Goal: Information Seeking & Learning: Learn about a topic

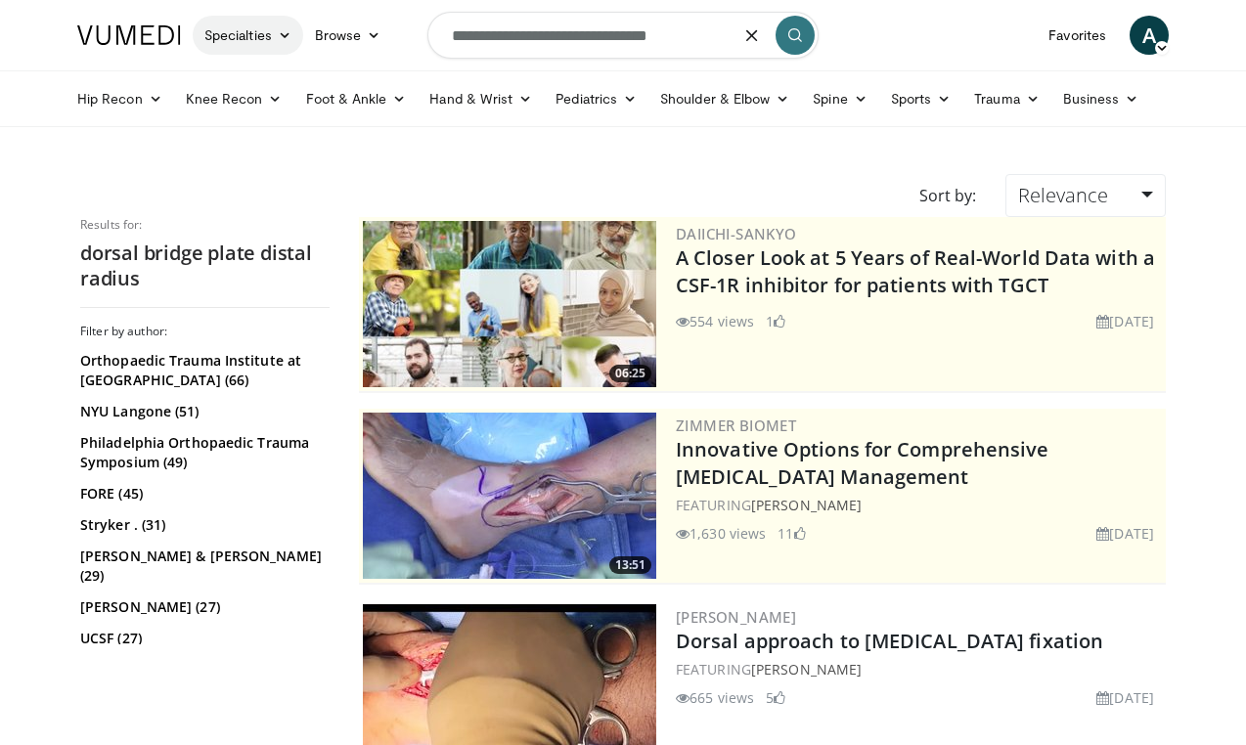
drag, startPoint x: 709, startPoint y: 35, endPoint x: 211, endPoint y: 33, distance: 497.7
click at [209, 34] on nav "Specialties Adult & Family Medicine Allergy, Asthma, Immunology Anesthesiology …" at bounding box center [623, 35] width 1115 height 70
type input "**********"
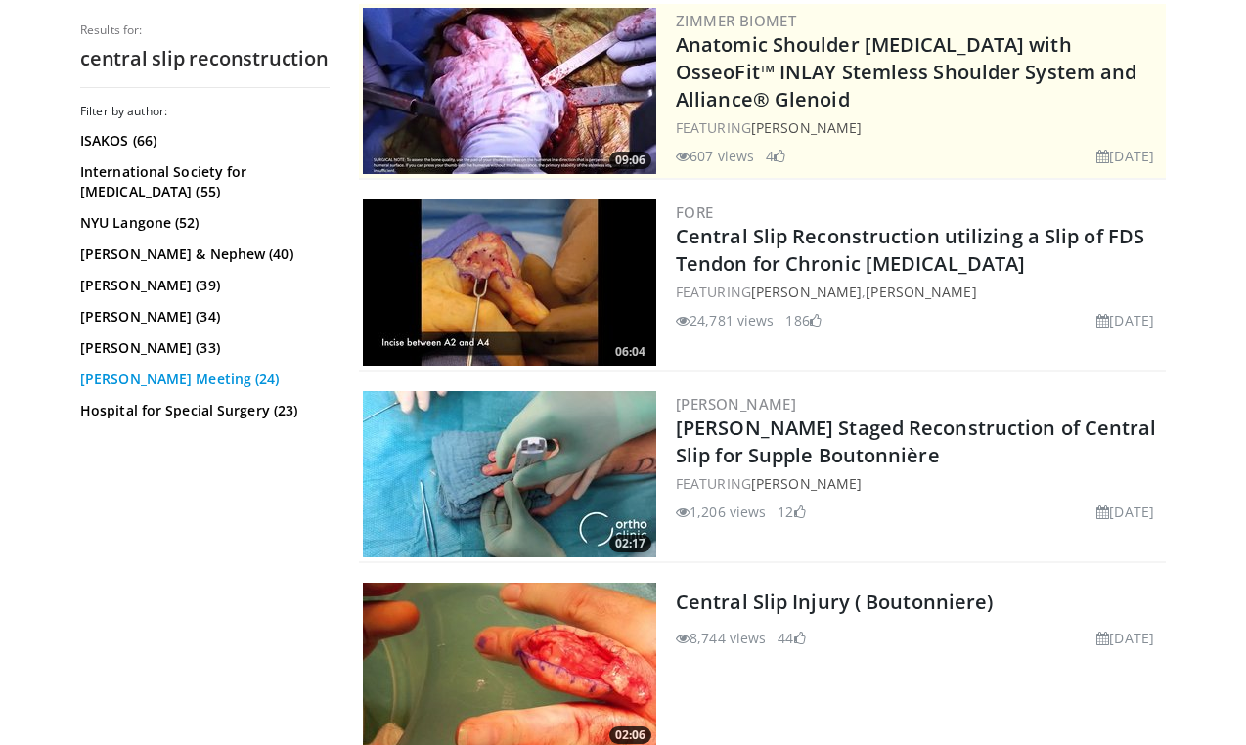
scroll to position [403, 0]
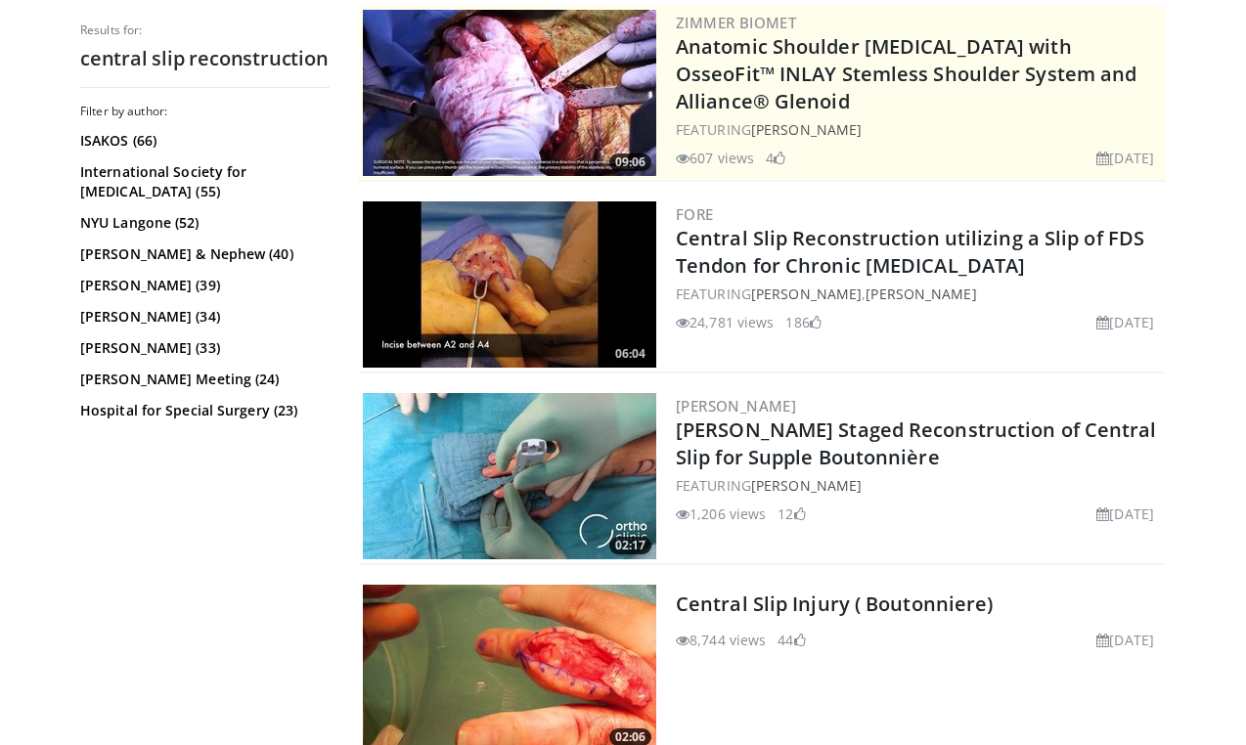
click at [530, 468] on img at bounding box center [509, 476] width 293 height 166
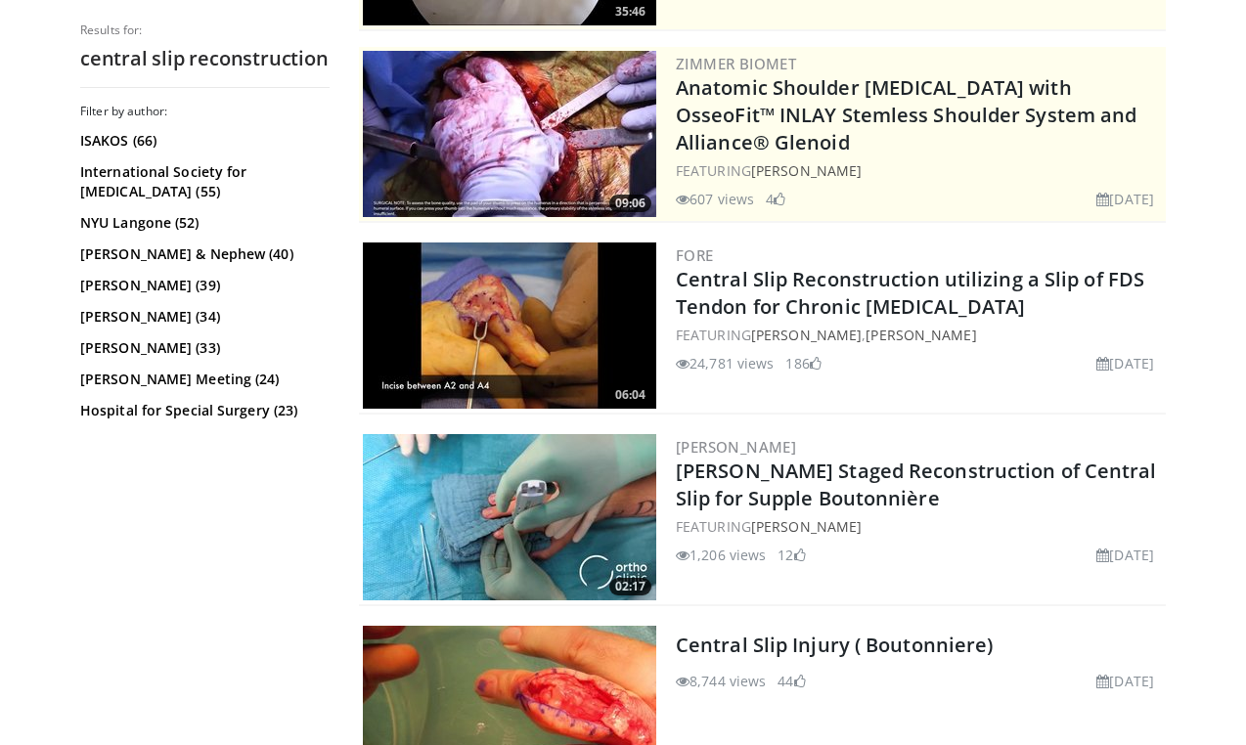
scroll to position [308, 0]
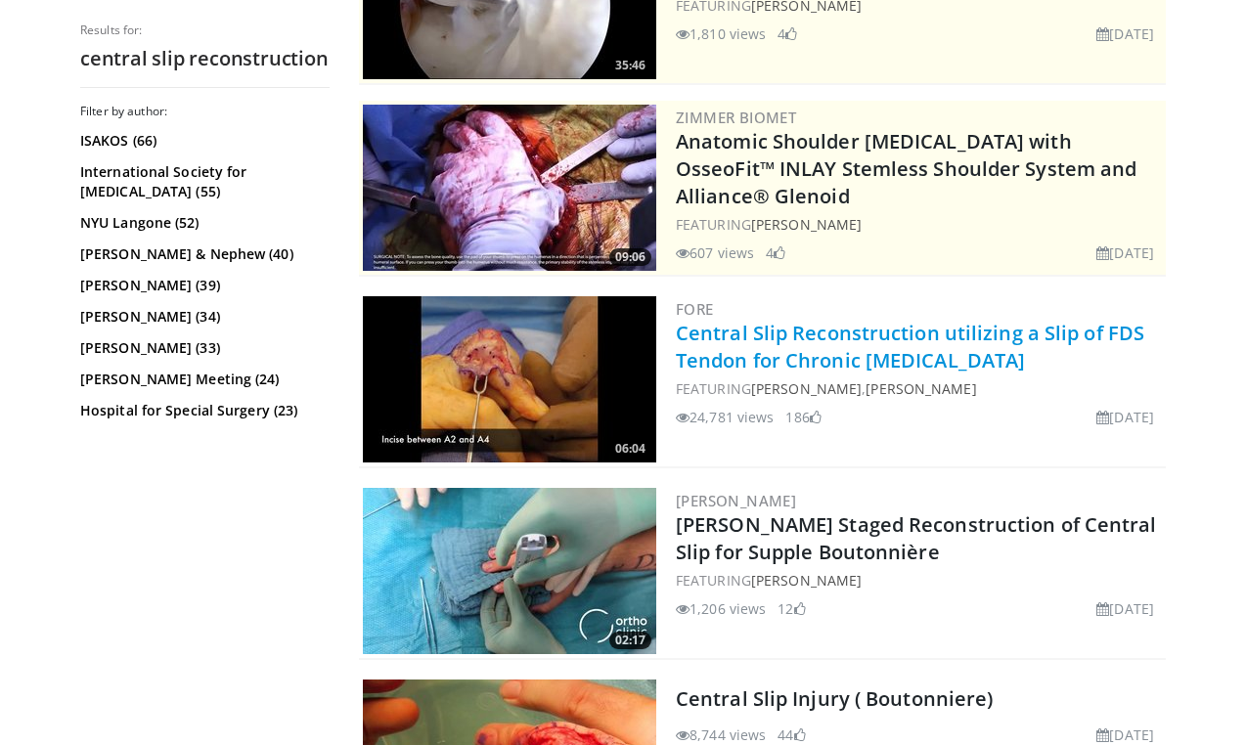
click at [782, 345] on link "Central Slip Reconstruction utilizing a Slip of FDS Tendon for Chronic [MEDICAL…" at bounding box center [910, 347] width 468 height 54
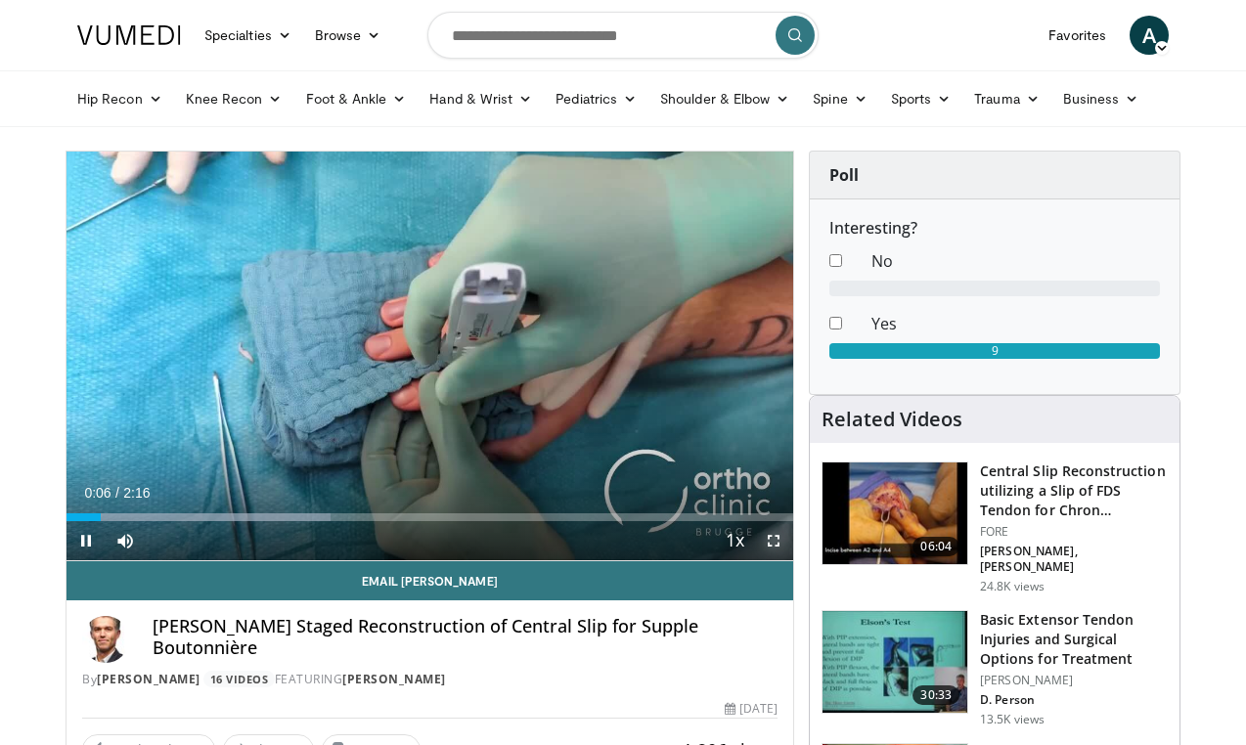
click at [780, 542] on span "Video Player" at bounding box center [773, 540] width 39 height 39
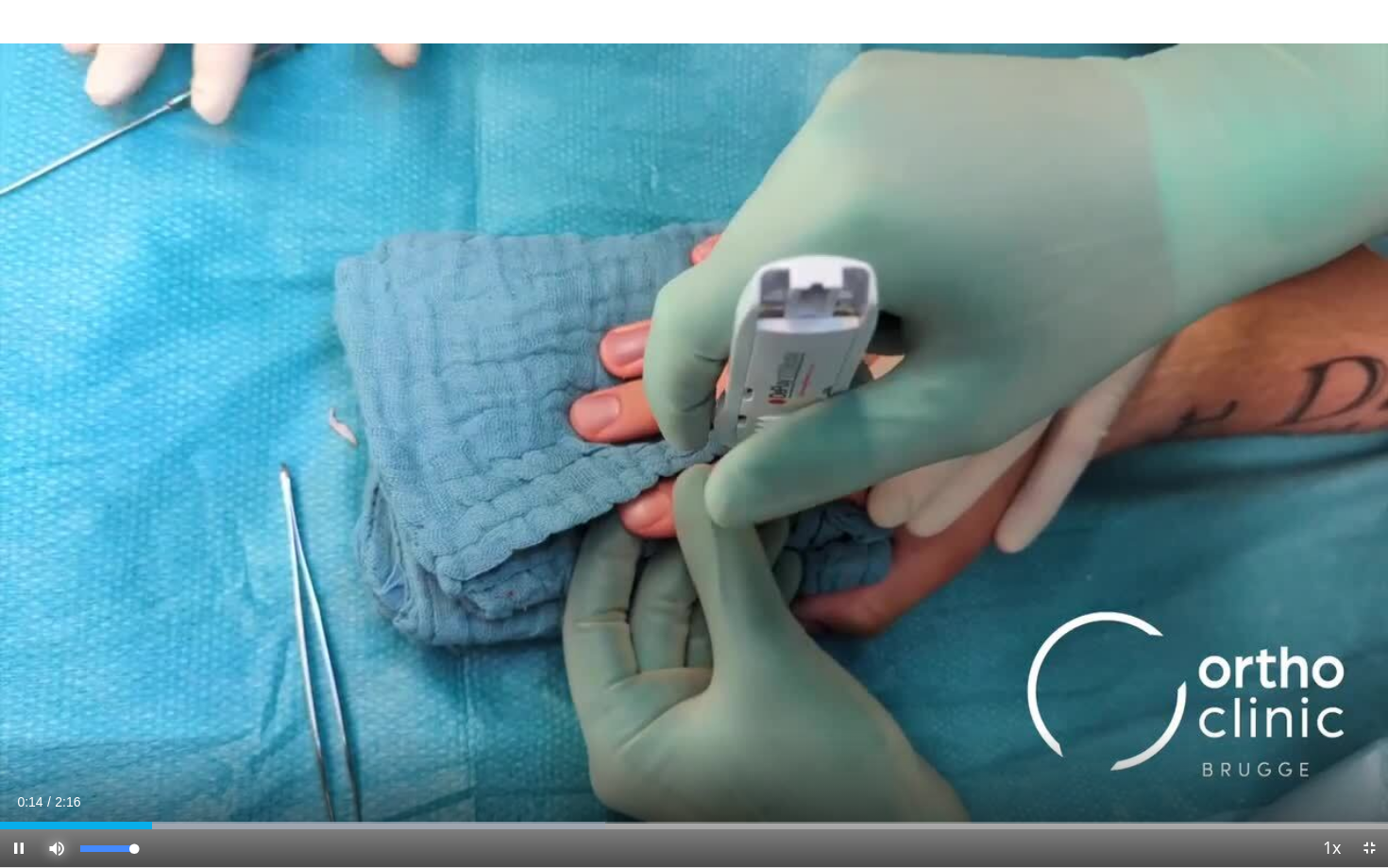
click at [49, 718] on span "Video Player" at bounding box center [56, 847] width 38 height 38
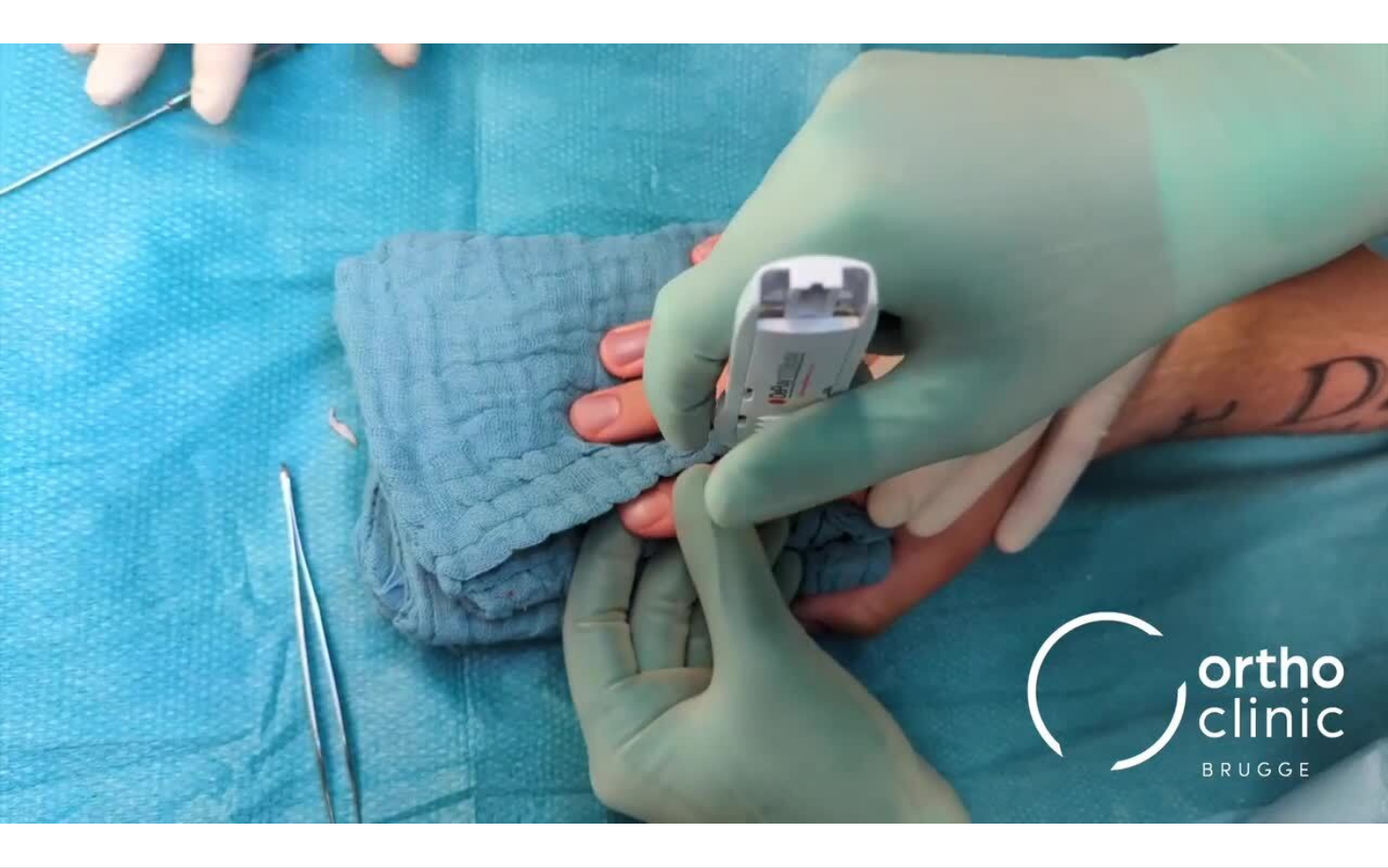
click at [49, 718] on video-js "**********" at bounding box center [694, 434] width 1388 height 868
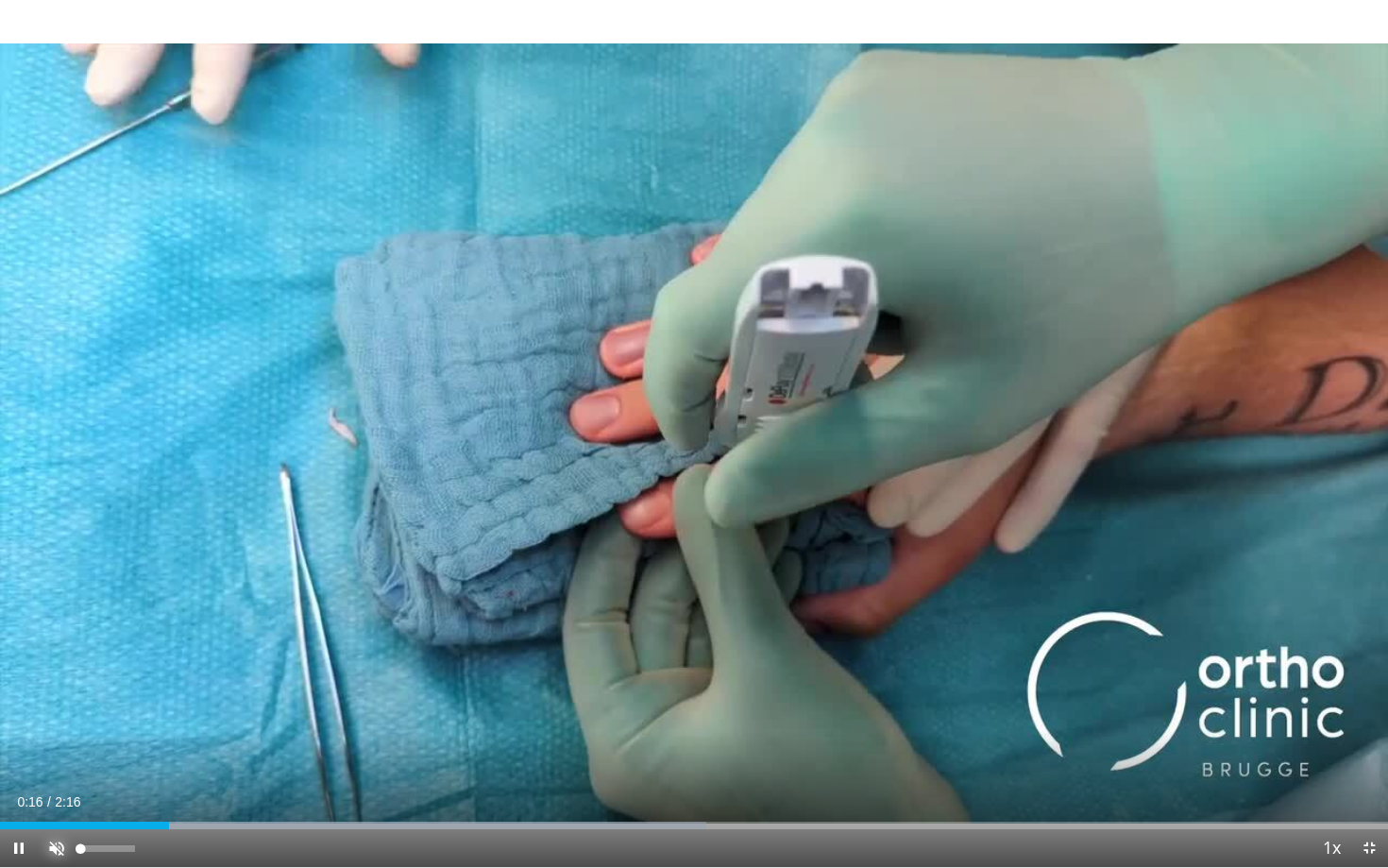
click at [52, 718] on span "Video Player" at bounding box center [56, 847] width 38 height 38
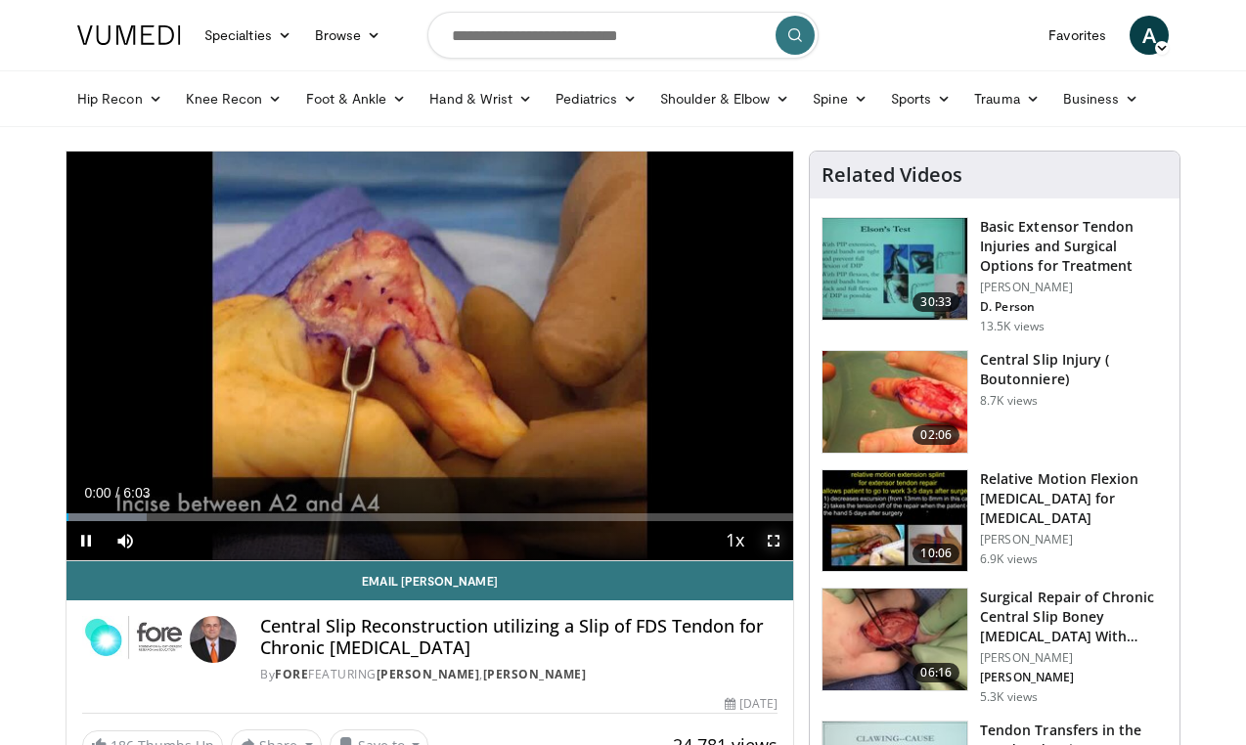
click at [771, 543] on span "Video Player" at bounding box center [773, 540] width 39 height 39
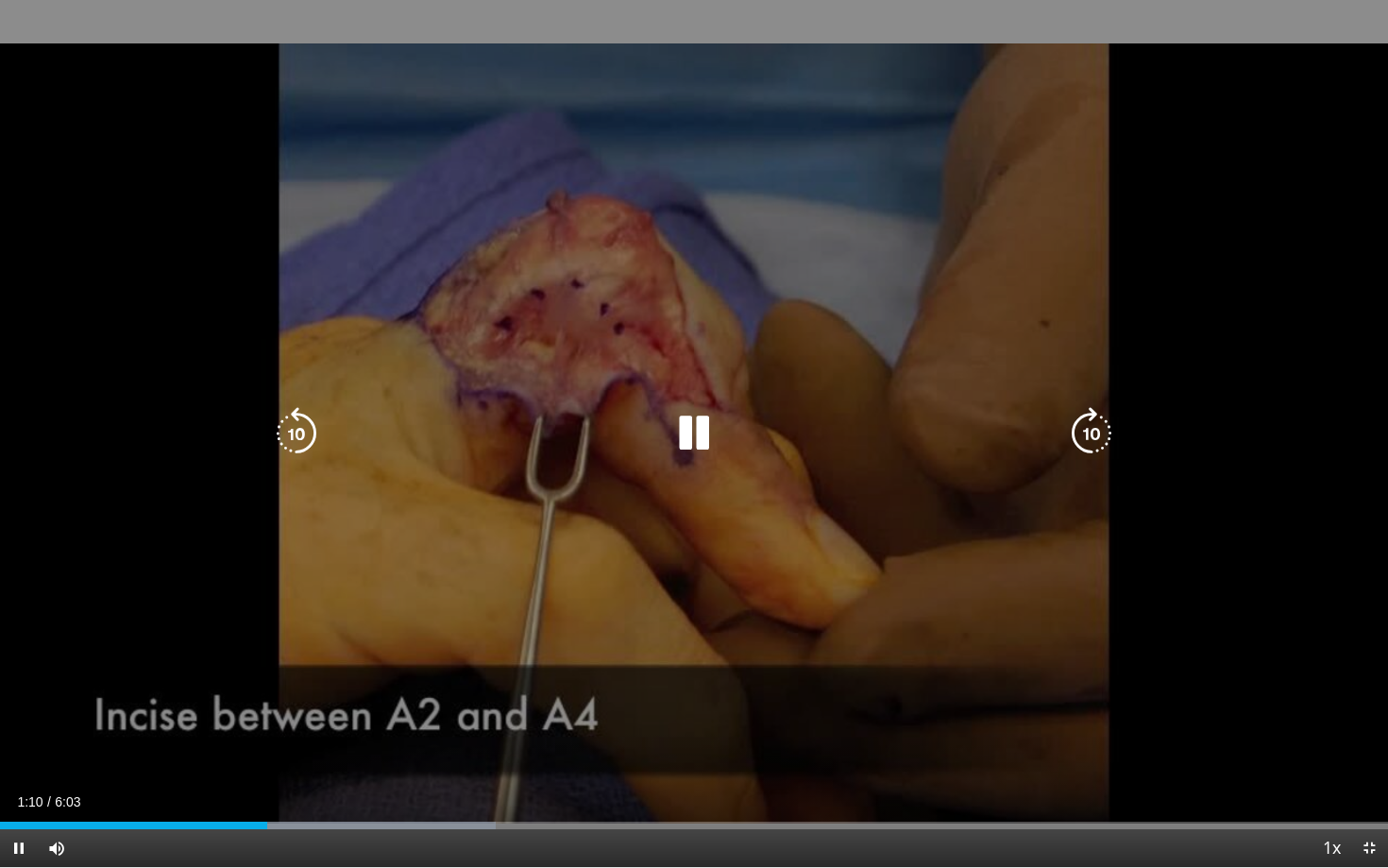
click at [345, 616] on div "10 seconds Tap to unmute" at bounding box center [694, 434] width 1388 height 867
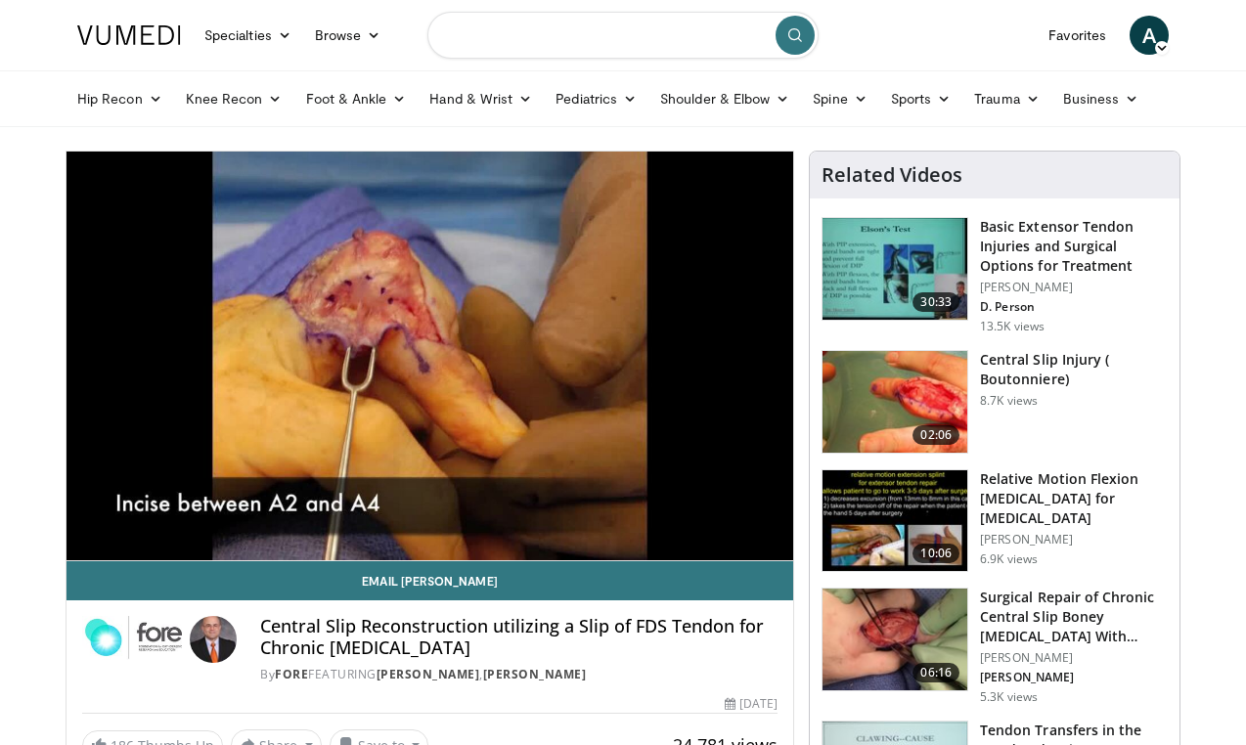
click at [658, 40] on input "Search topics, interventions" at bounding box center [622, 35] width 391 height 47
type input "**********"
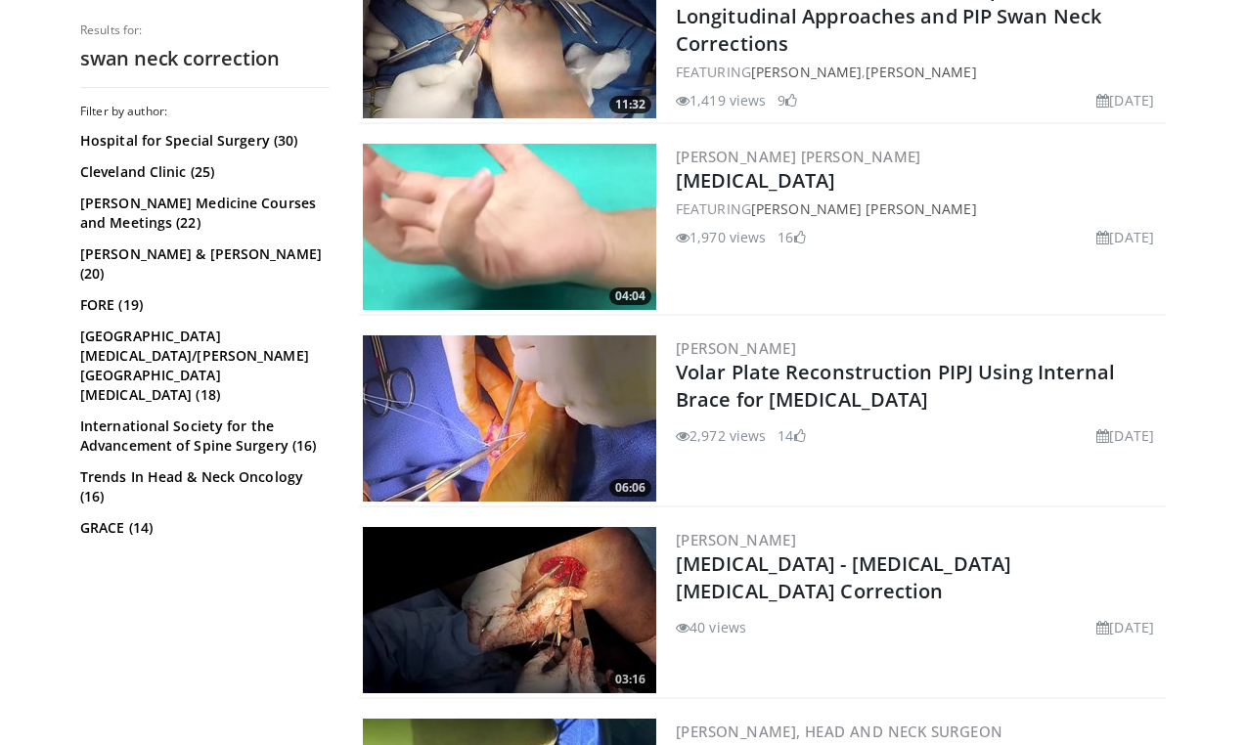
scroll to position [654, 0]
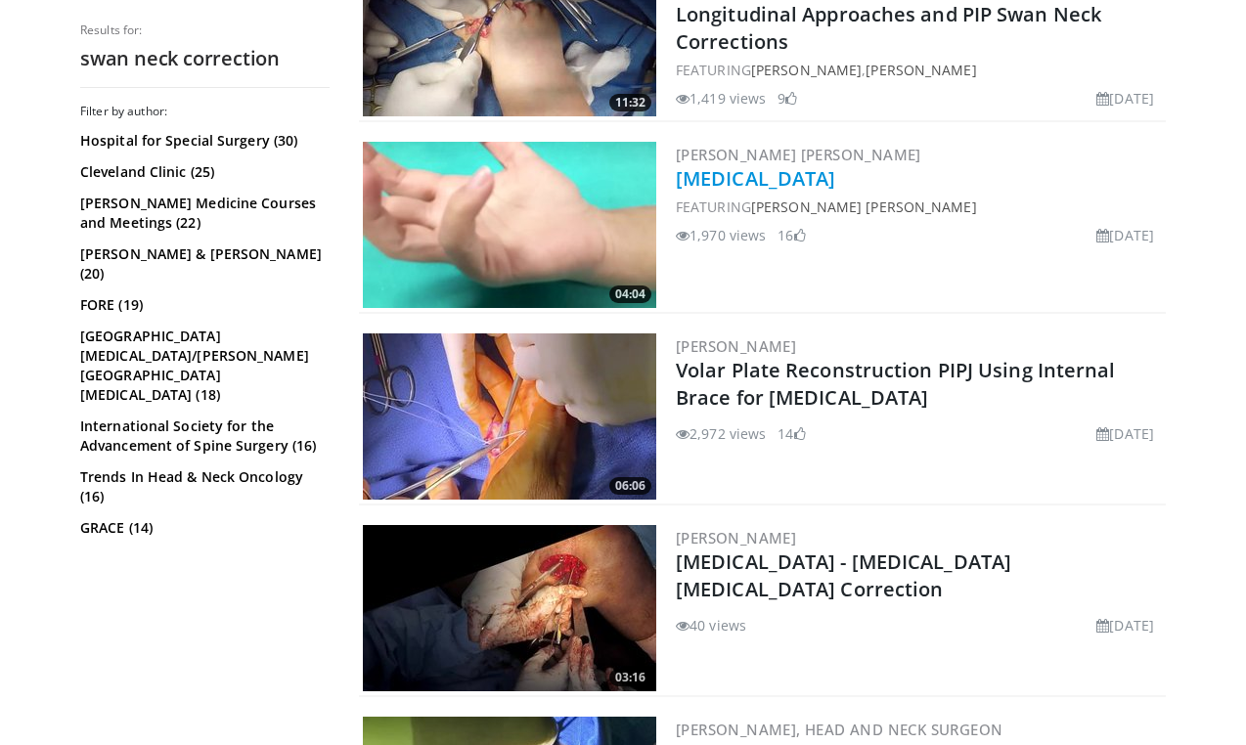
click at [709, 175] on link "[MEDICAL_DATA]" at bounding box center [755, 178] width 159 height 26
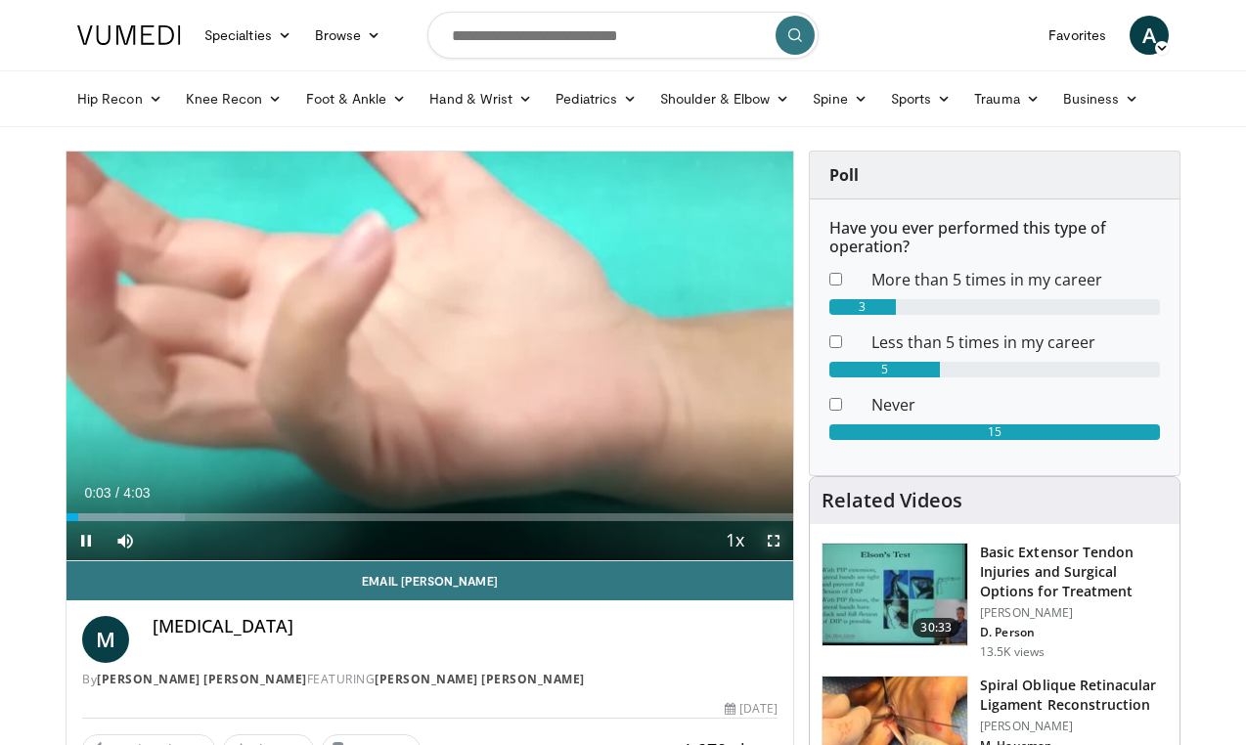
click at [771, 539] on span "Video Player" at bounding box center [773, 540] width 39 height 39
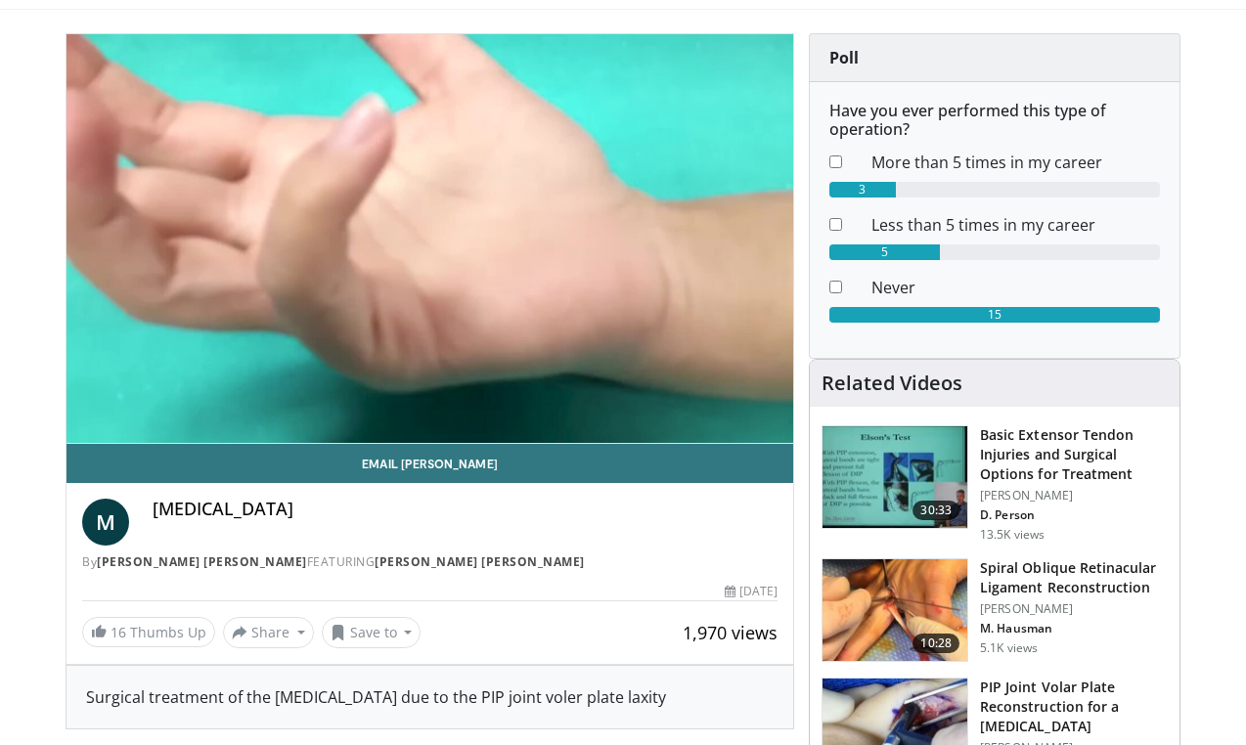
scroll to position [119, 0]
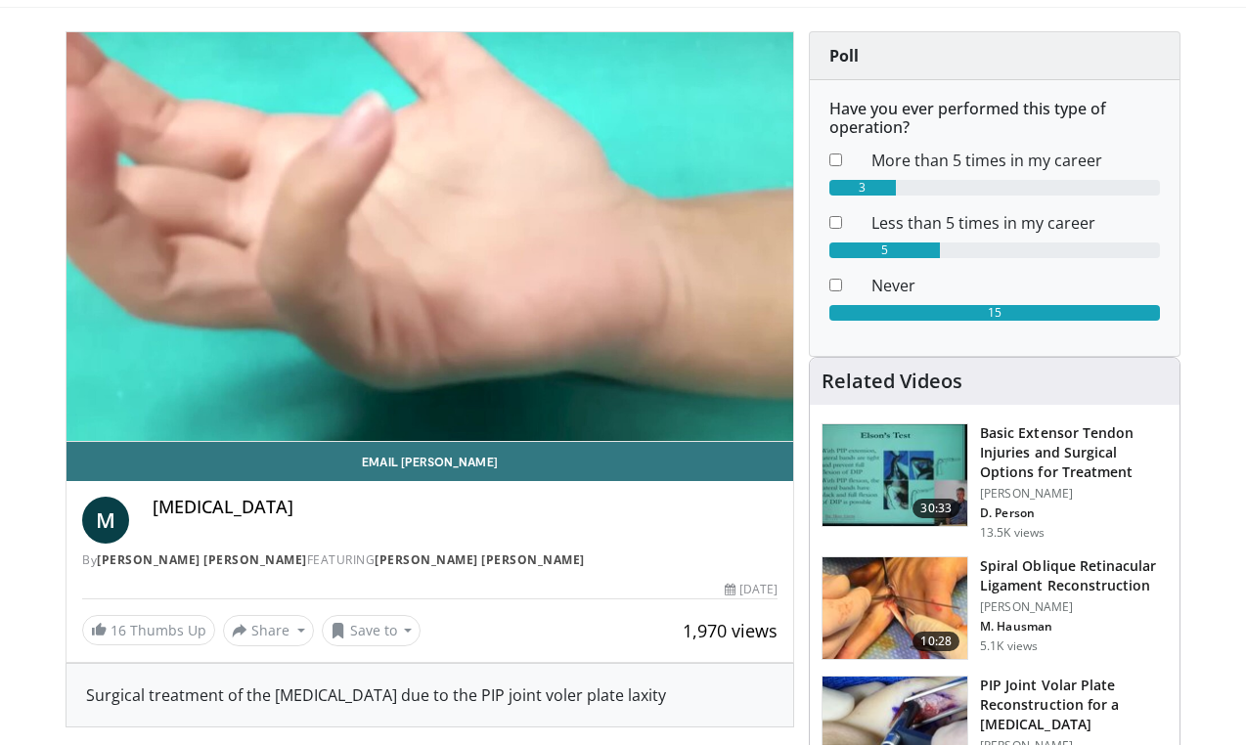
click at [1020, 575] on h3 "Spiral Oblique Retinacular Ligament Reconstruction" at bounding box center [1074, 575] width 188 height 39
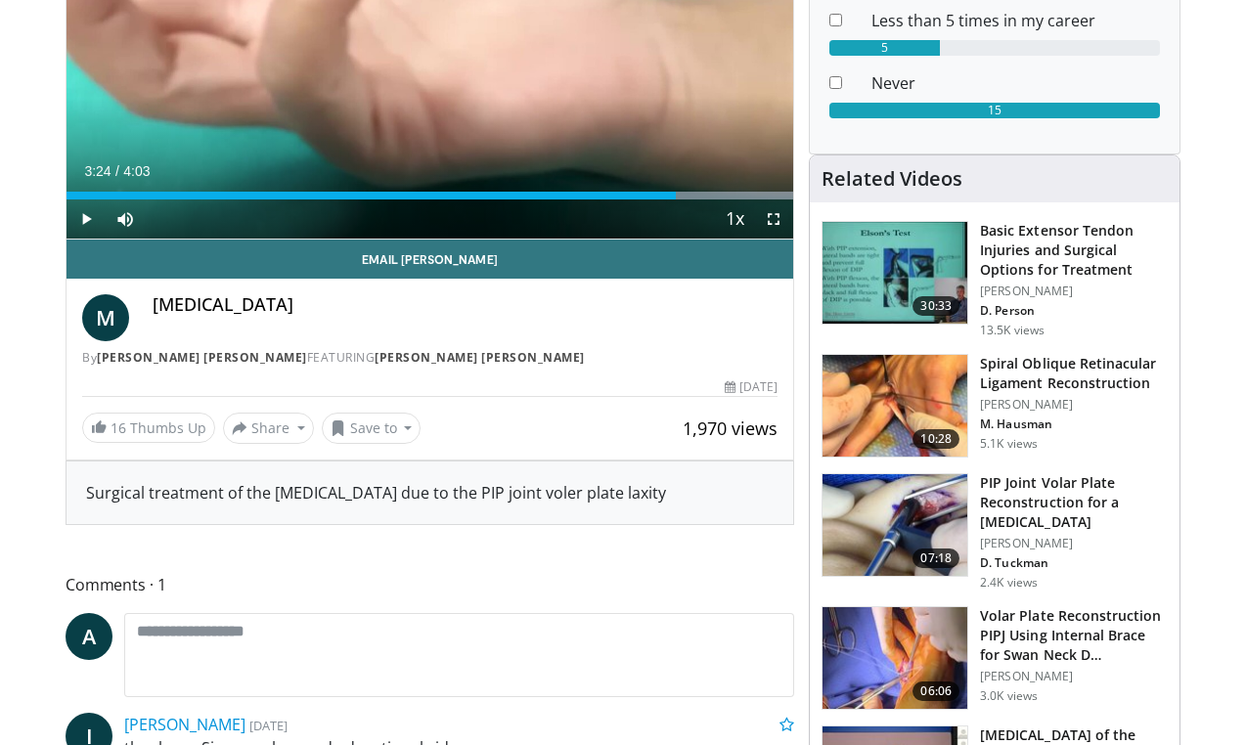
scroll to position [343, 0]
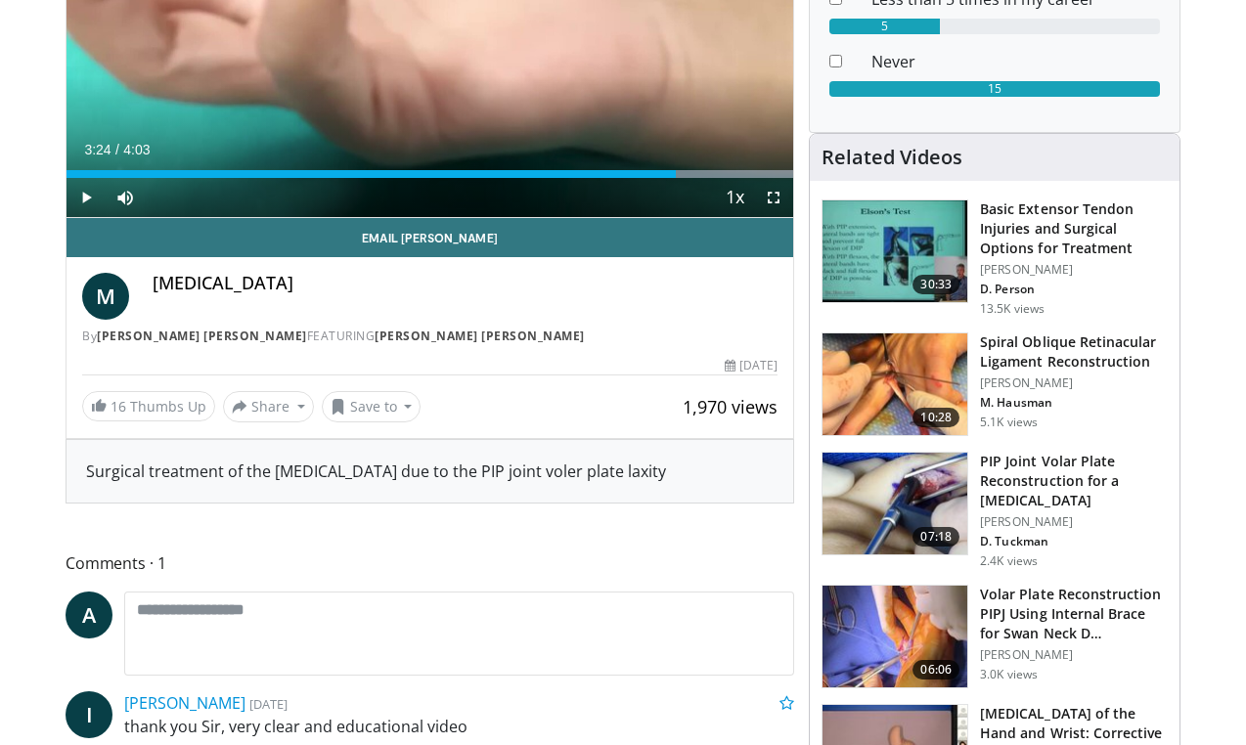
click at [1020, 461] on h3 "PIP Joint Volar Plate Reconstruction for a Swan Neck Deformity" at bounding box center [1074, 481] width 188 height 59
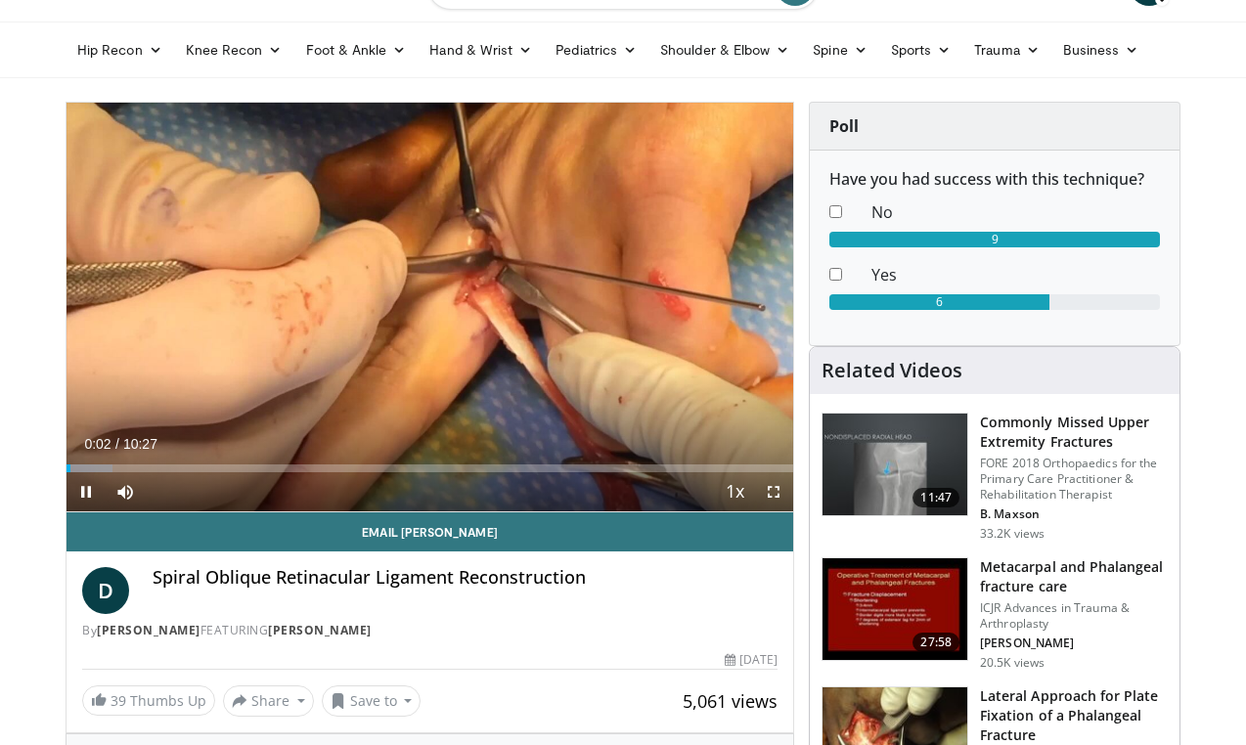
scroll to position [48, 0]
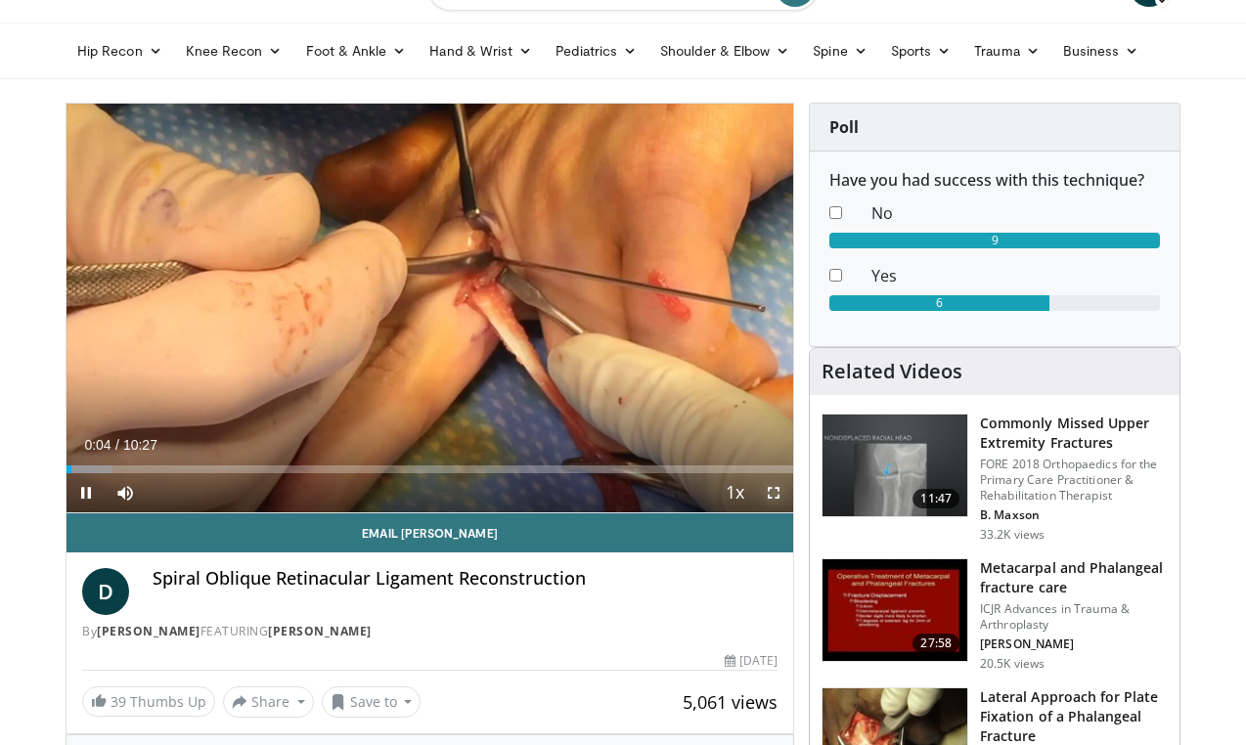
click at [769, 493] on span "Video Player" at bounding box center [773, 492] width 39 height 39
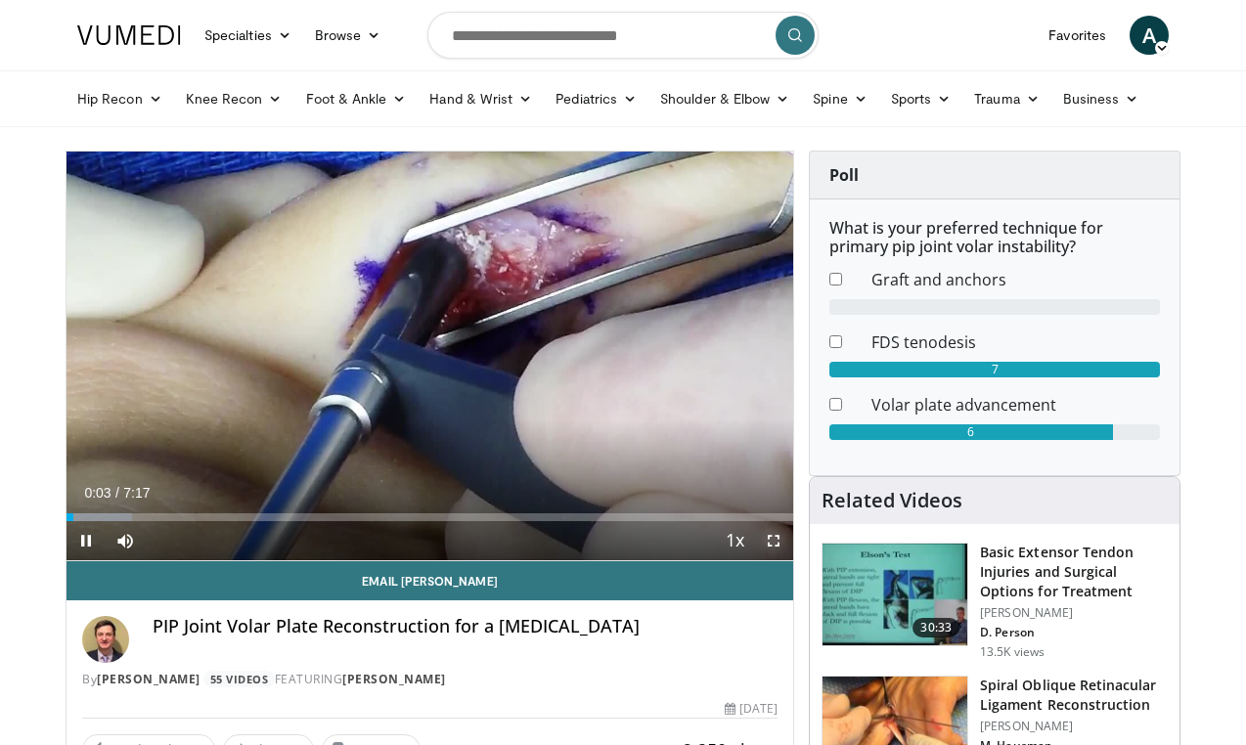
click at [774, 547] on span "Video Player" at bounding box center [773, 540] width 39 height 39
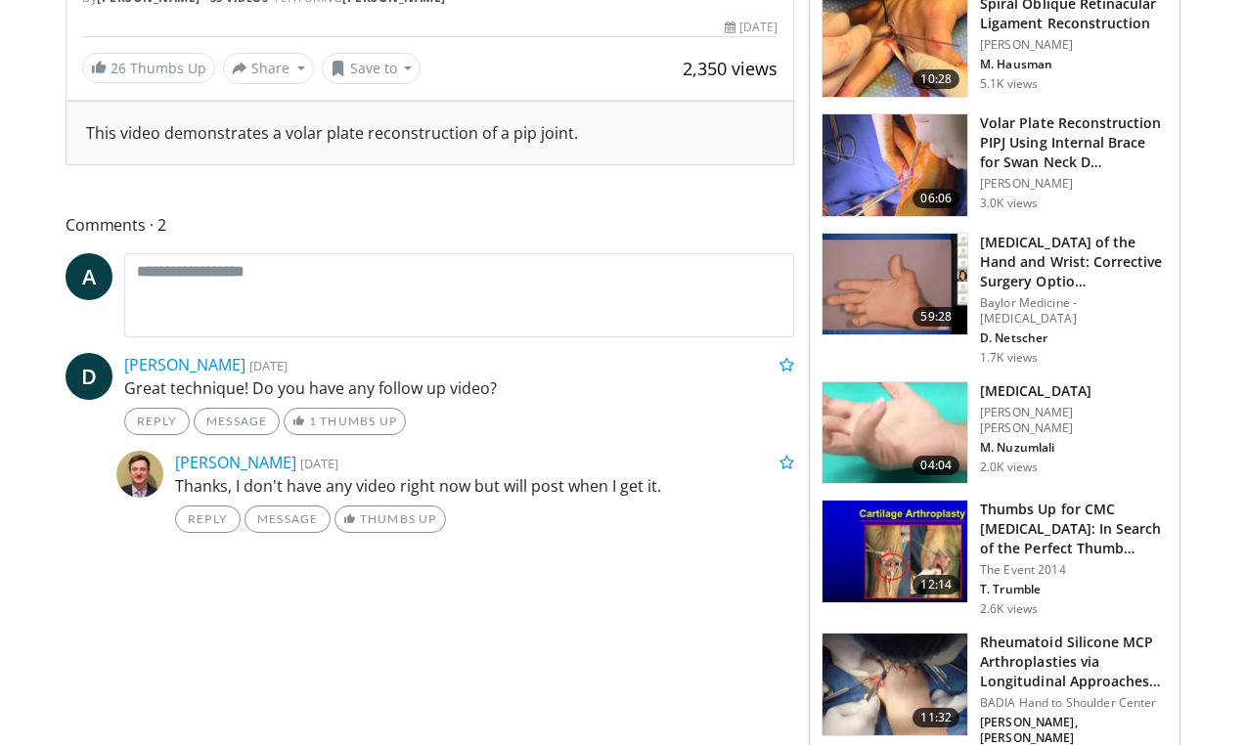
scroll to position [685, 0]
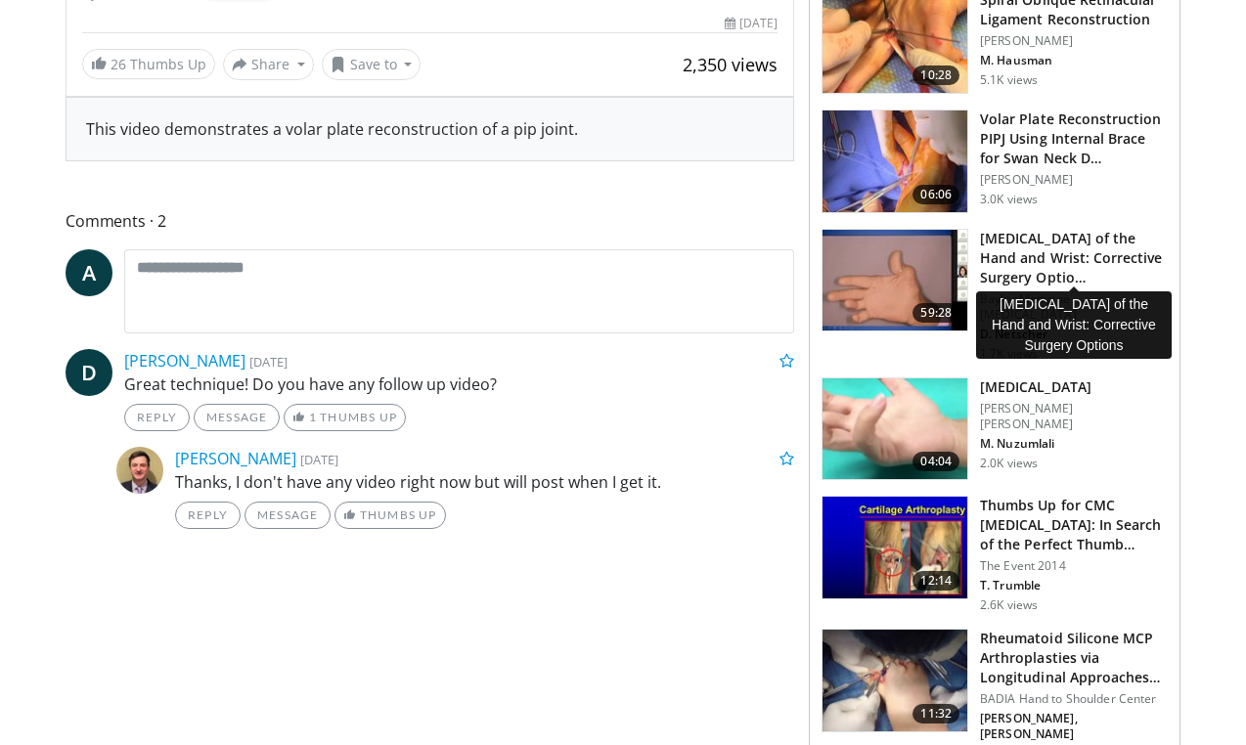
click at [1009, 229] on h3 "[MEDICAL_DATA] of the Hand and Wrist: Corrective Surgery Optio…" at bounding box center [1074, 258] width 188 height 59
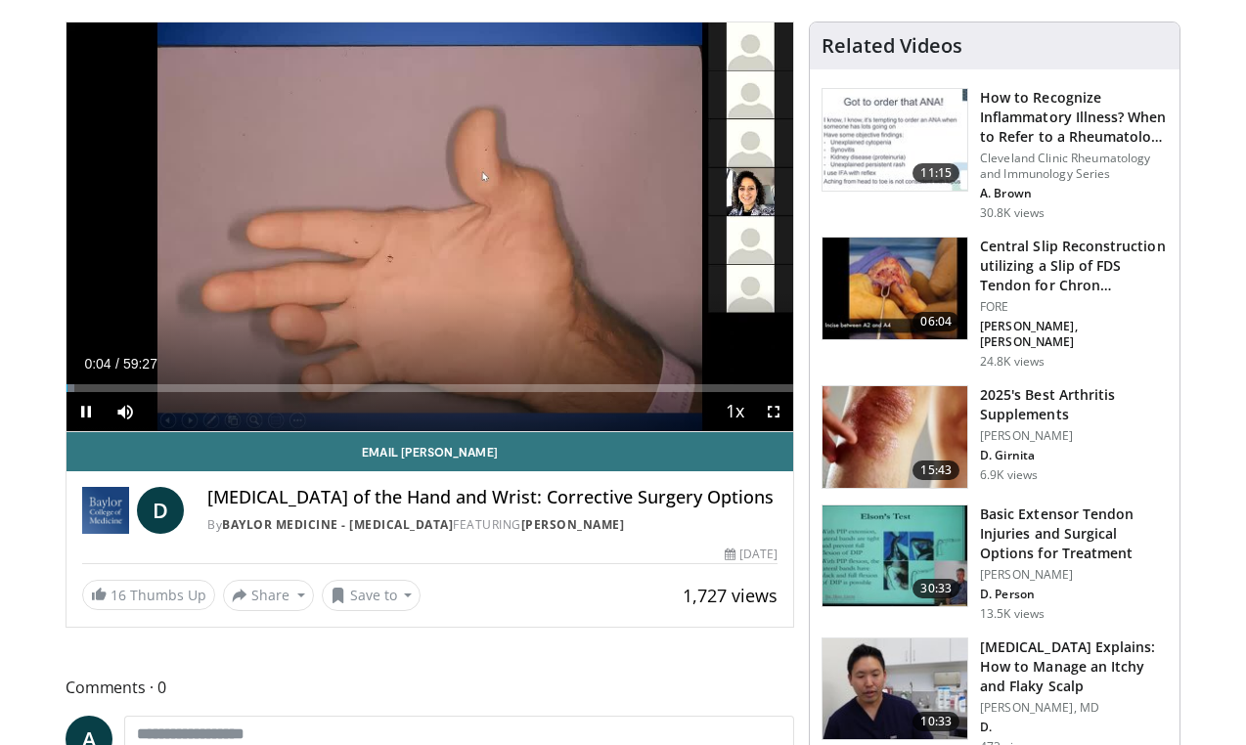
scroll to position [127, 0]
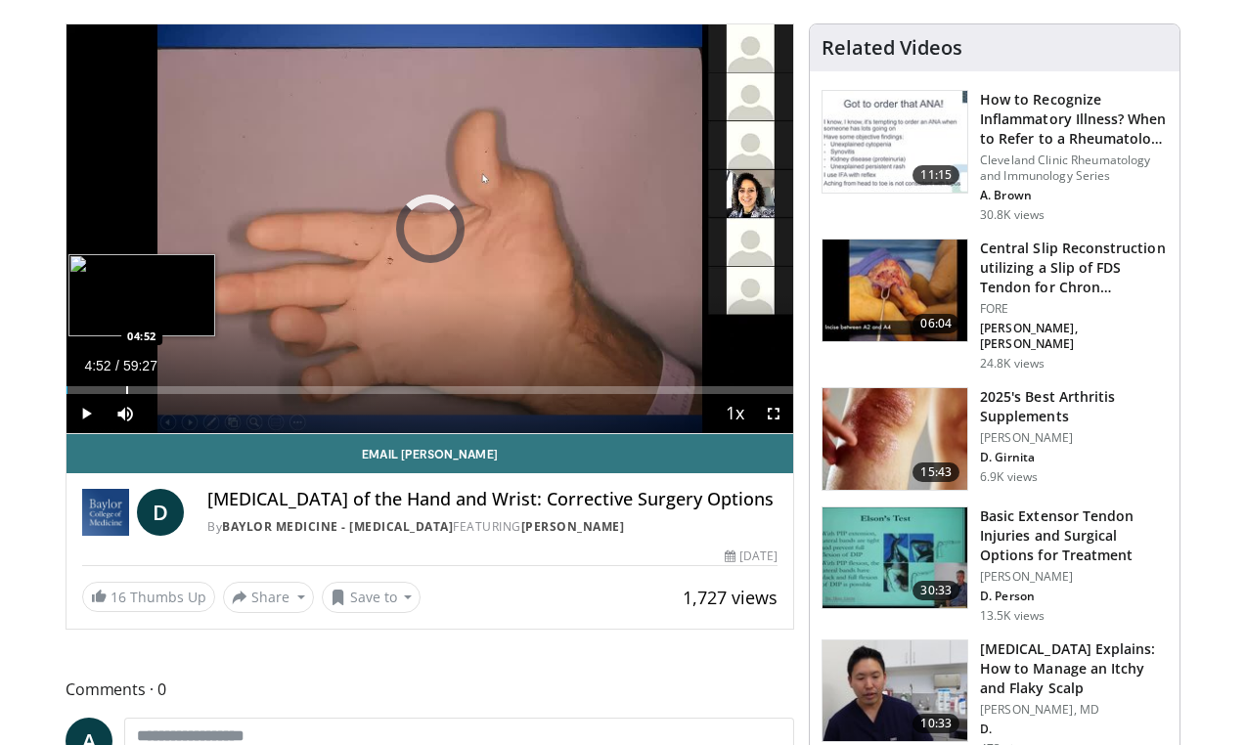
click at [126, 389] on div "Progress Bar" at bounding box center [127, 390] width 2 height 8
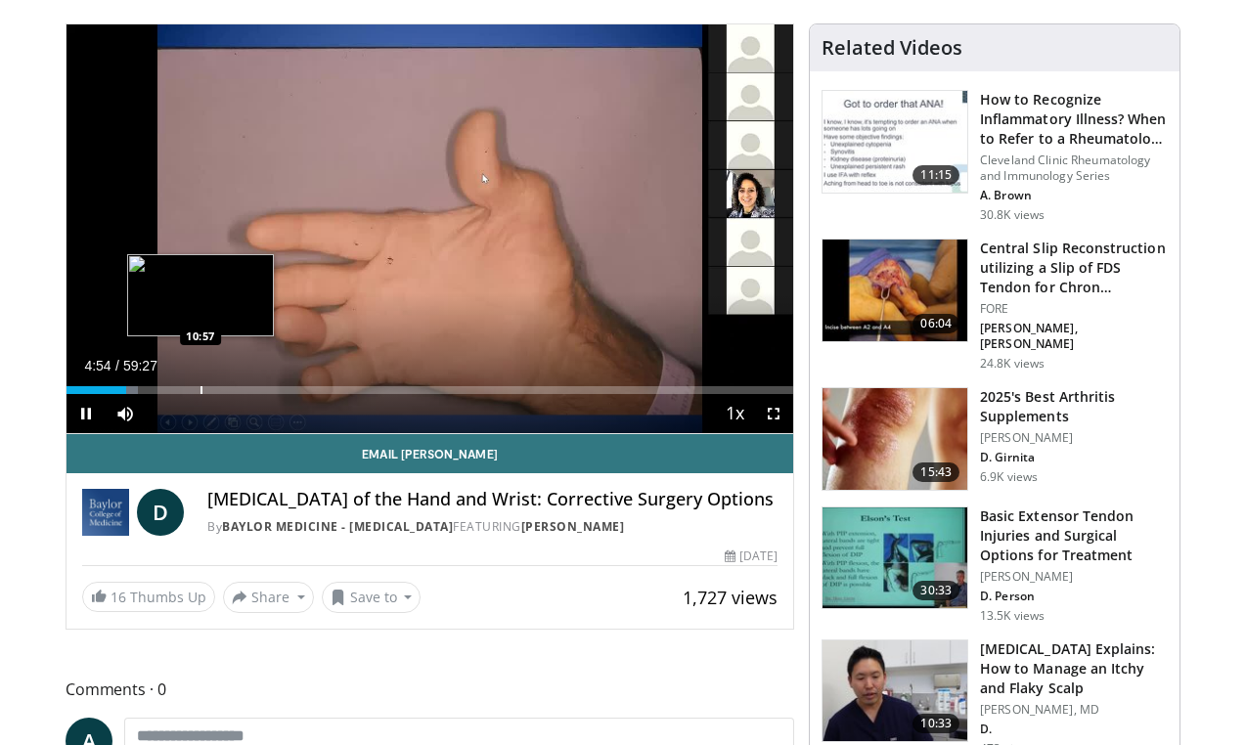
click at [200, 392] on div "Progress Bar" at bounding box center [201, 390] width 2 height 8
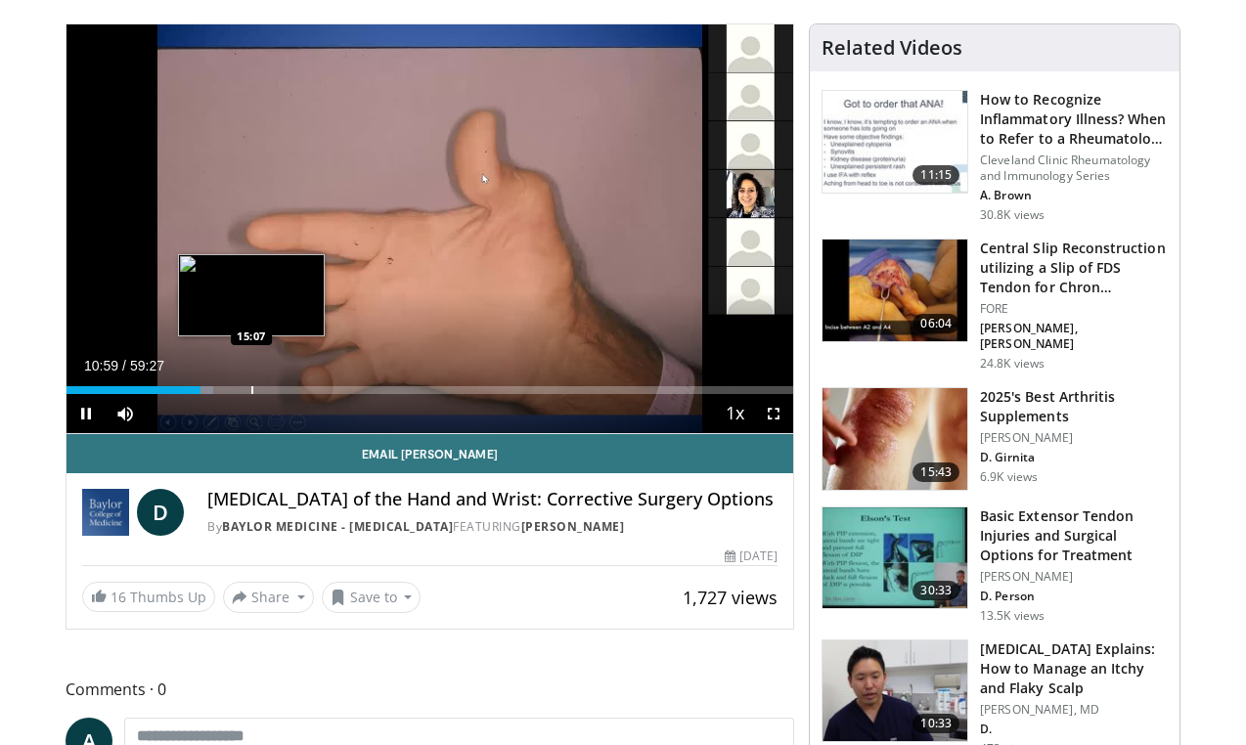
click at [251, 389] on div "Progress Bar" at bounding box center [252, 390] width 2 height 8
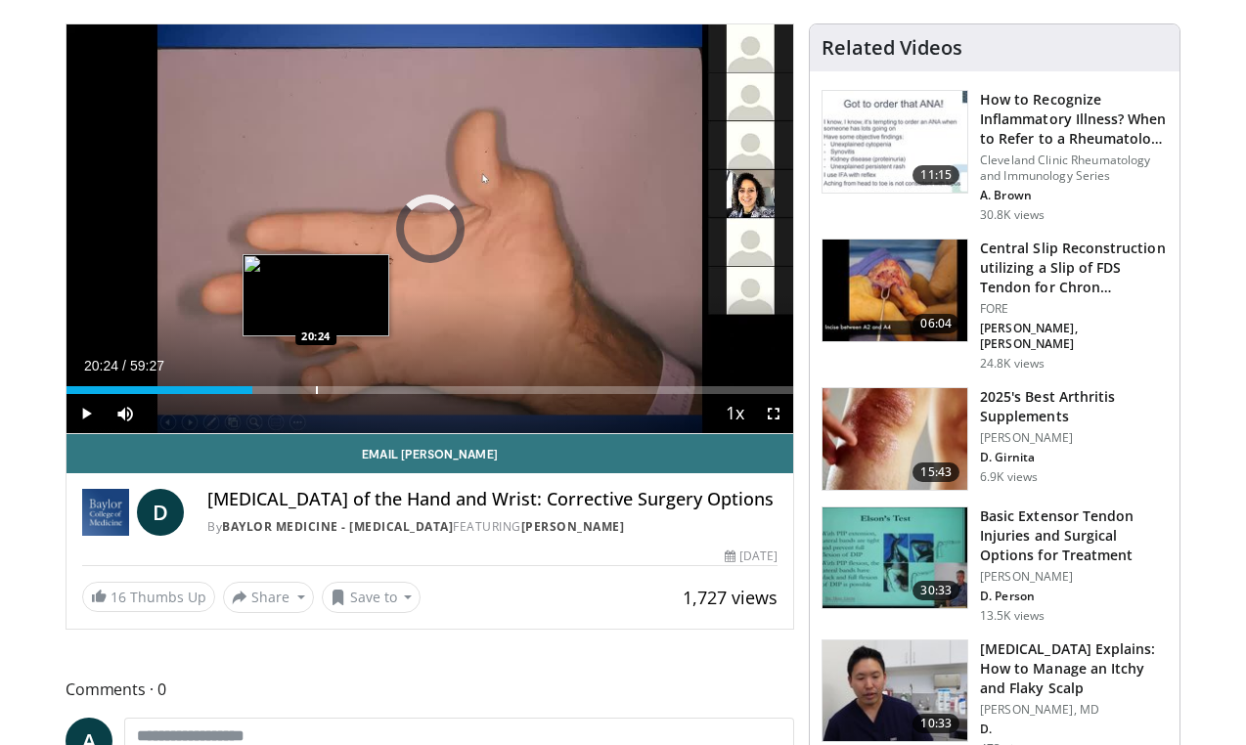
click at [316, 389] on div "Progress Bar" at bounding box center [317, 390] width 2 height 8
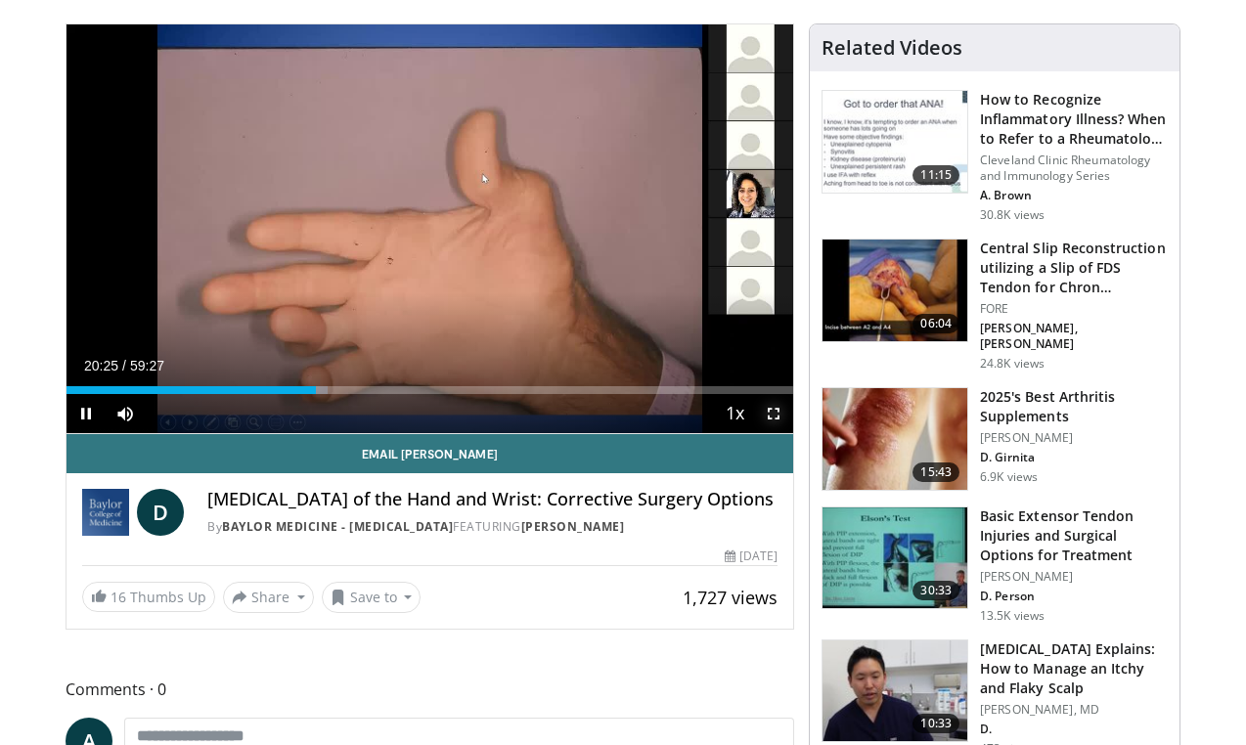
click at [771, 415] on span "Video Player" at bounding box center [773, 413] width 39 height 39
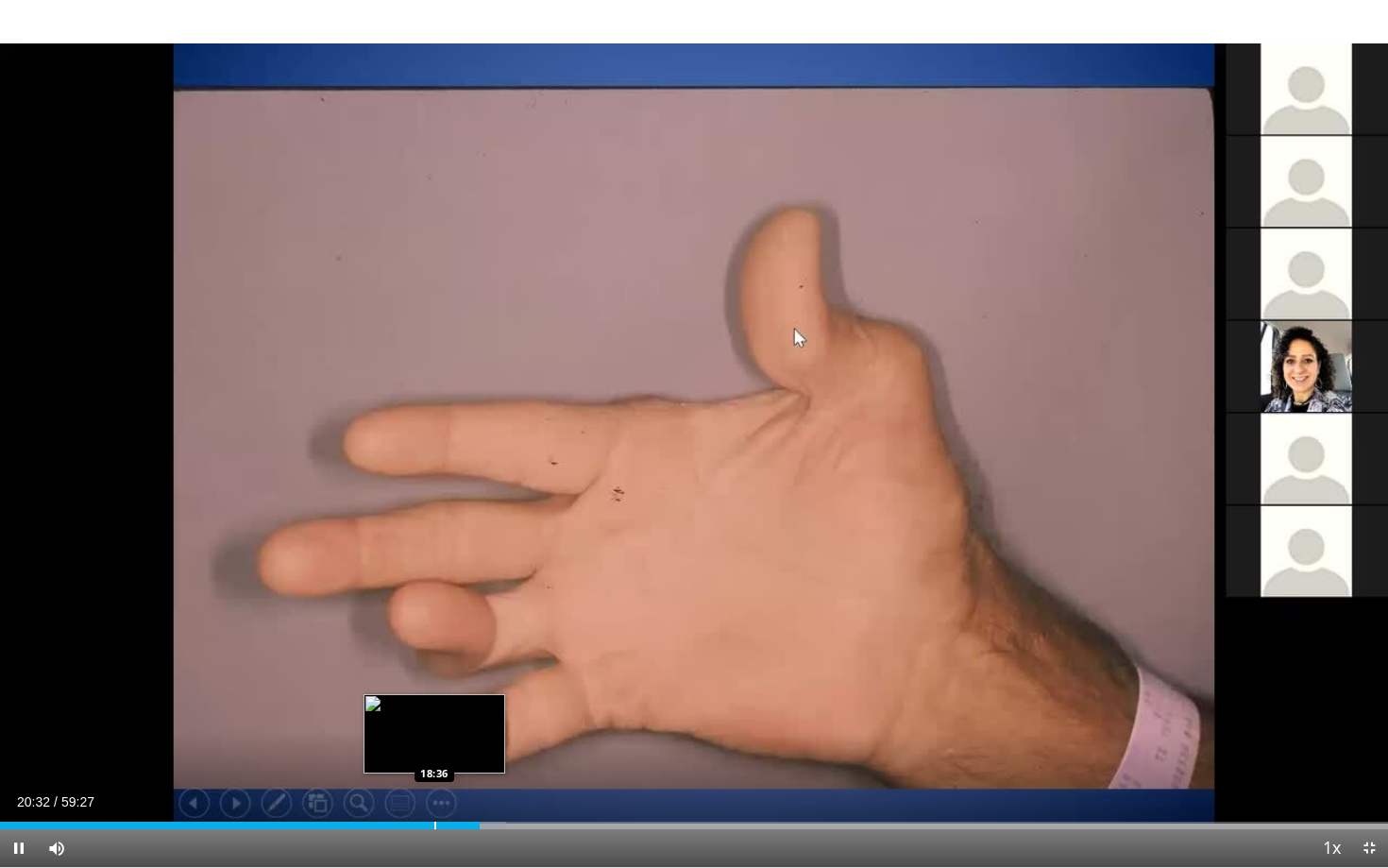
click at [435, 718] on div "Progress Bar" at bounding box center [436, 826] width 2 height 8
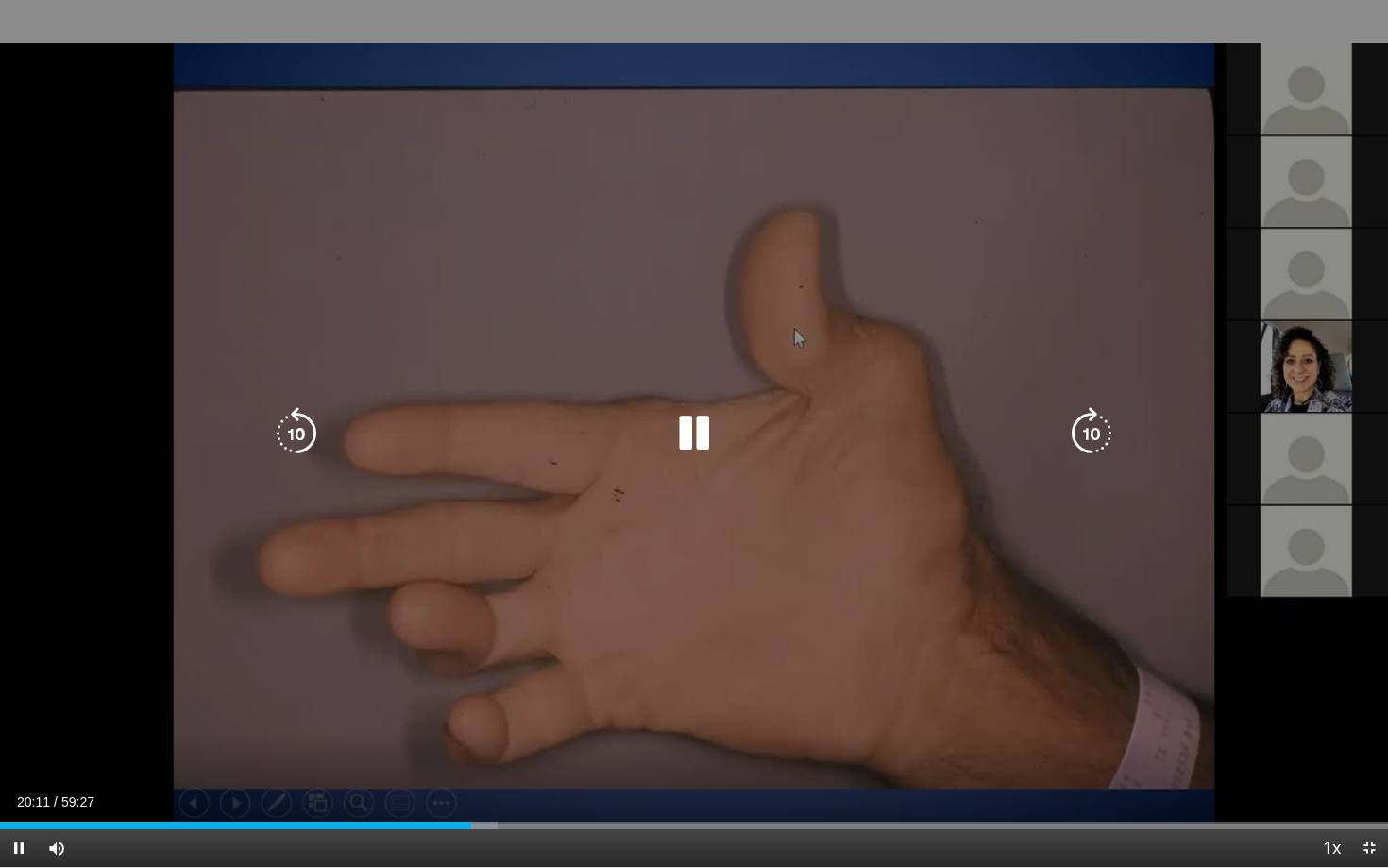
click at [1094, 427] on icon "Video Player" at bounding box center [1091, 433] width 53 height 53
click at [1100, 418] on icon "Video Player" at bounding box center [1091, 433] width 53 height 53
click at [1089, 445] on icon "Video Player" at bounding box center [1091, 433] width 53 height 53
click at [1082, 431] on icon "Video Player" at bounding box center [1091, 433] width 53 height 53
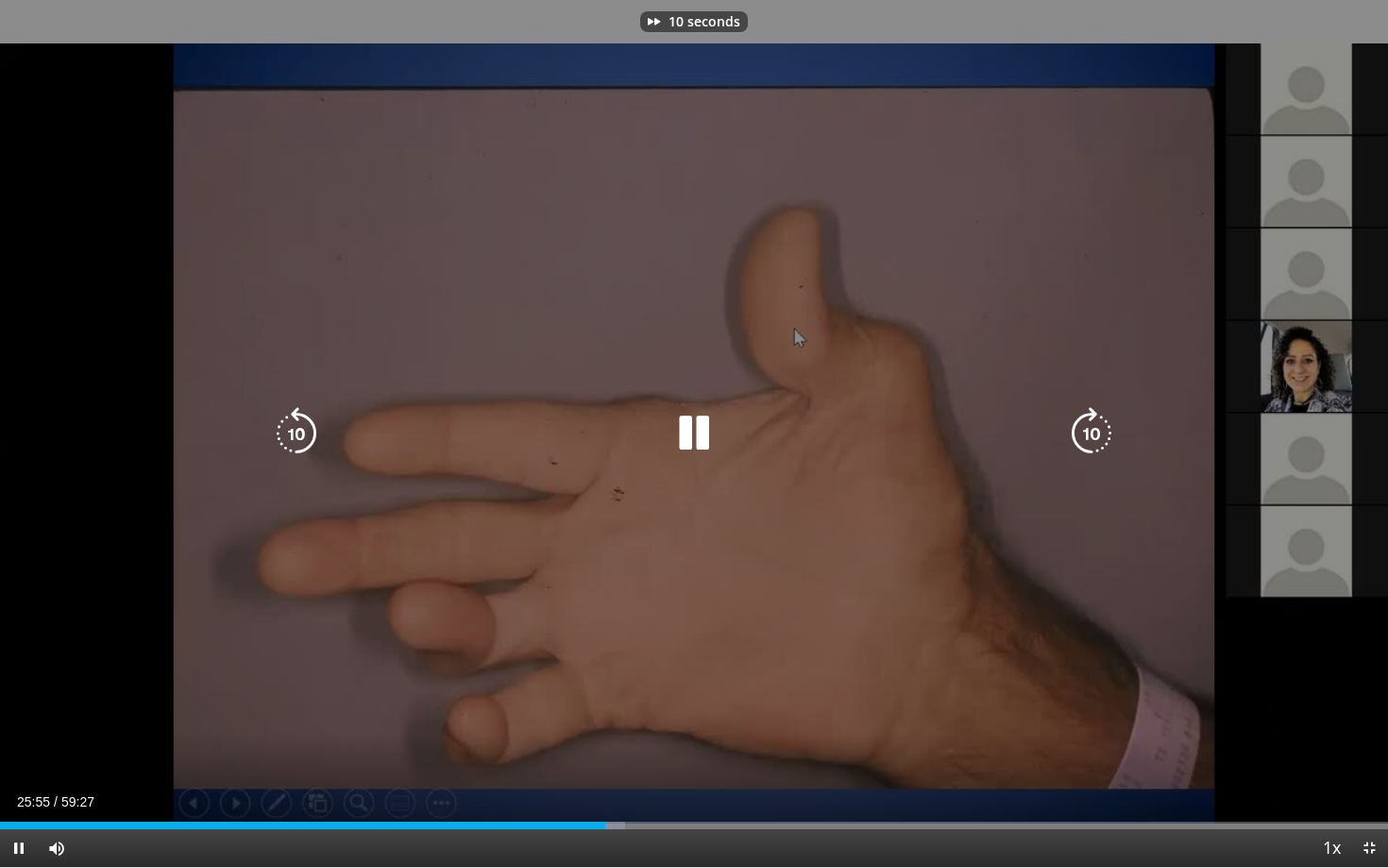
click at [1088, 430] on icon "Video Player" at bounding box center [1091, 433] width 53 height 53
click at [1093, 433] on icon "Video Player" at bounding box center [1091, 433] width 53 height 53
click at [1090, 432] on icon "Video Player" at bounding box center [1091, 433] width 53 height 53
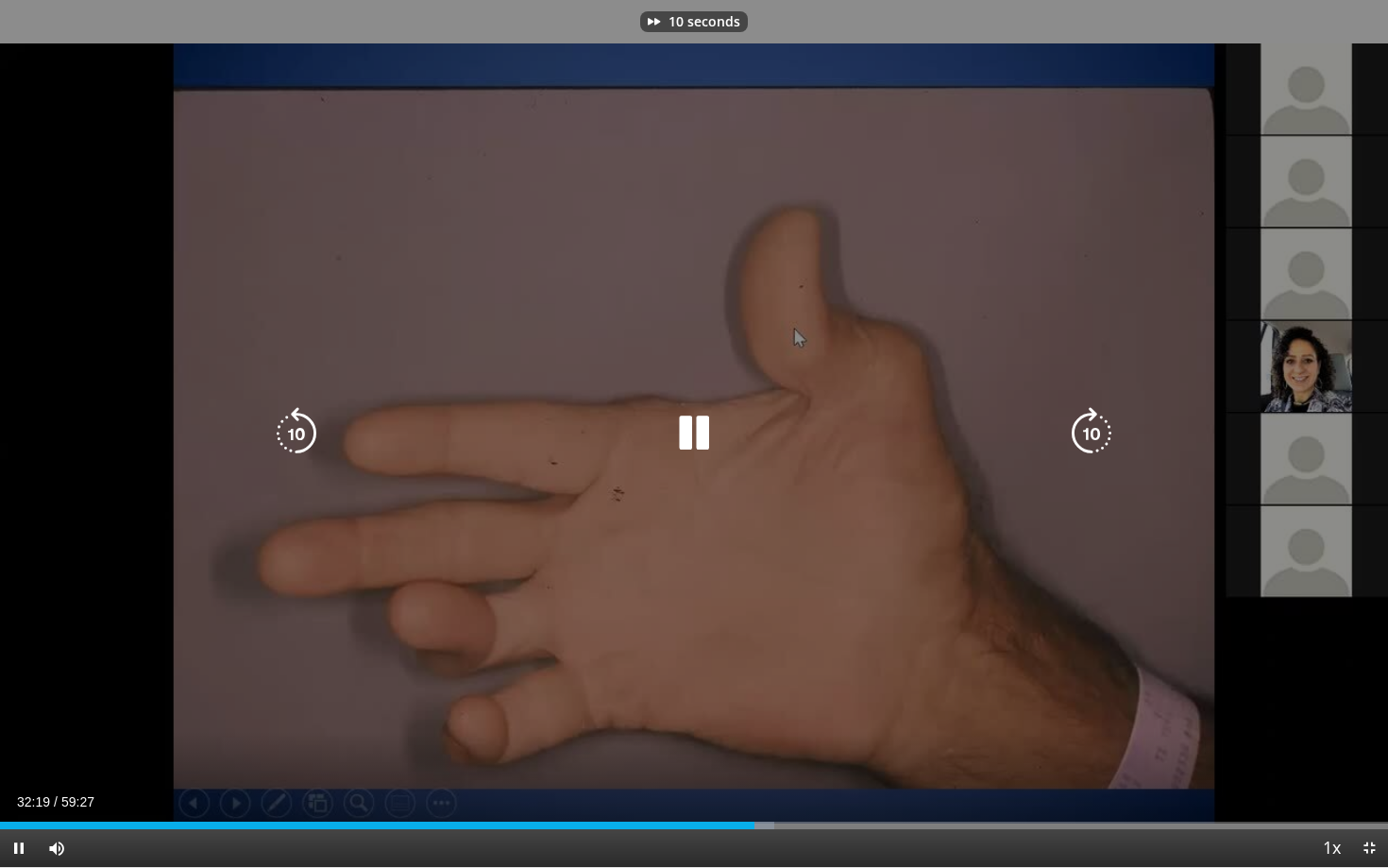
click at [1090, 432] on icon "Video Player" at bounding box center [1091, 433] width 53 height 53
click at [695, 416] on icon "Video Player" at bounding box center [694, 433] width 53 height 53
